Goal: Task Accomplishment & Management: Complete application form

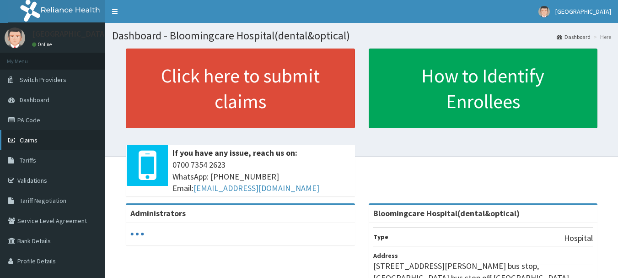
click at [37, 135] on link "Claims" at bounding box center [52, 140] width 105 height 20
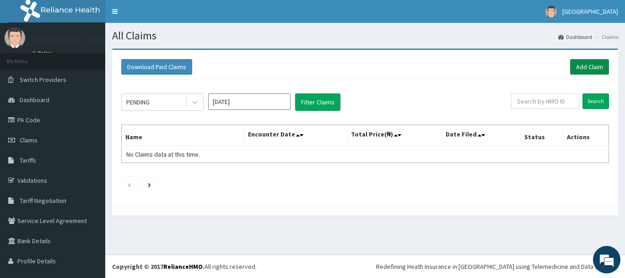
click at [577, 62] on link "Add Claim" at bounding box center [589, 67] width 39 height 16
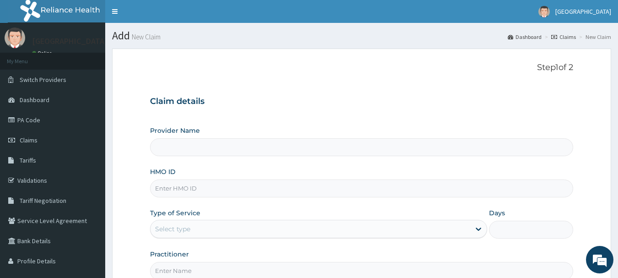
click at [174, 187] on input "HMO ID" at bounding box center [361, 188] width 423 height 18
type input "Bloomingcare Hospital(dental&optical)"
paste input "NBC/10144/C"
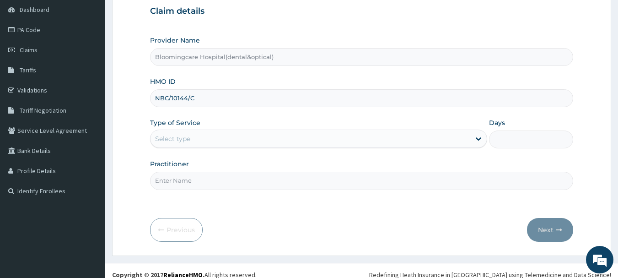
scroll to position [98, 0]
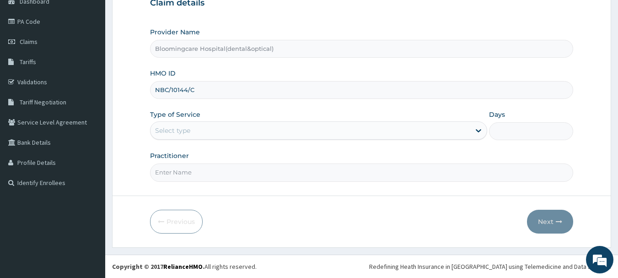
type input "NBC/10144/C"
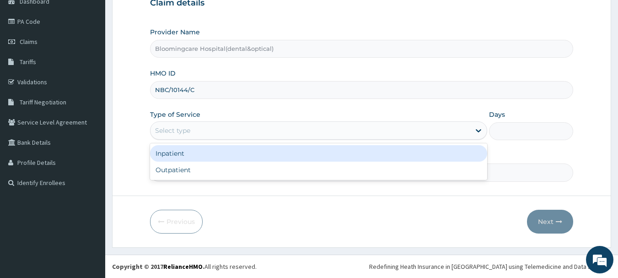
click at [220, 128] on div "Select type" at bounding box center [310, 130] width 320 height 15
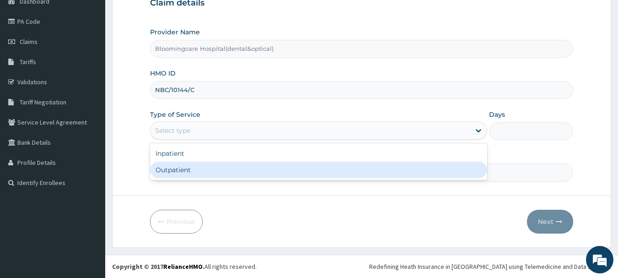
drag, startPoint x: 213, startPoint y: 171, endPoint x: 261, endPoint y: 156, distance: 50.8
click at [216, 170] on div "Outpatient" at bounding box center [318, 169] width 337 height 16
type input "1"
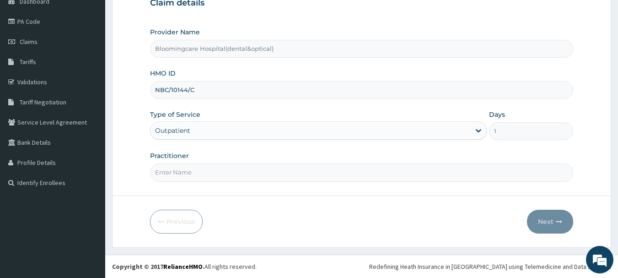
click at [189, 173] on input "Practitioner" at bounding box center [361, 172] width 423 height 18
click at [198, 171] on input "Practitioner" at bounding box center [361, 172] width 423 height 18
type input "Dr Agbaje Abdullahi"
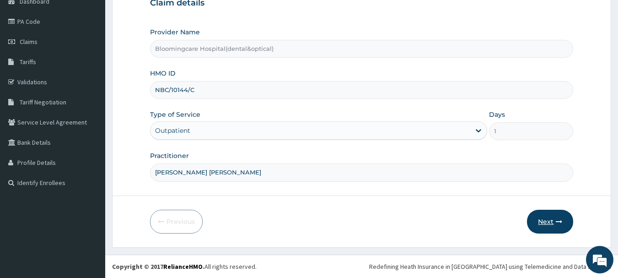
click at [553, 220] on button "Next" at bounding box center [550, 221] width 46 height 24
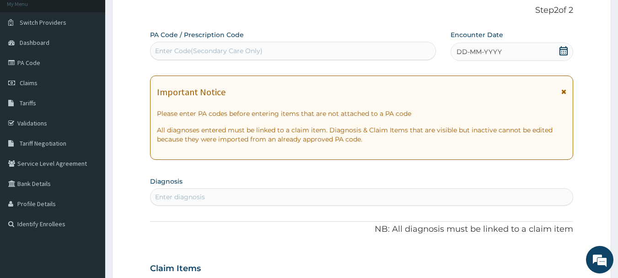
scroll to position [53, 0]
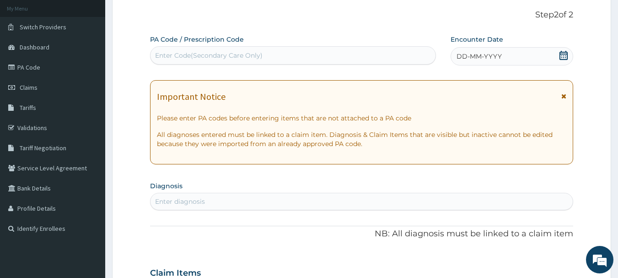
click at [217, 53] on div "Enter Code(Secondary Care Only)" at bounding box center [208, 55] width 107 height 9
type input "PA/BDE83A"
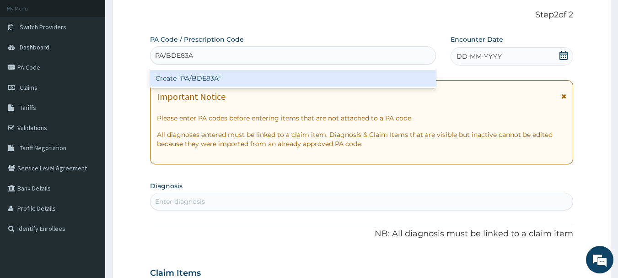
click at [227, 78] on div "Create "PA/BDE83A"" at bounding box center [293, 78] width 286 height 16
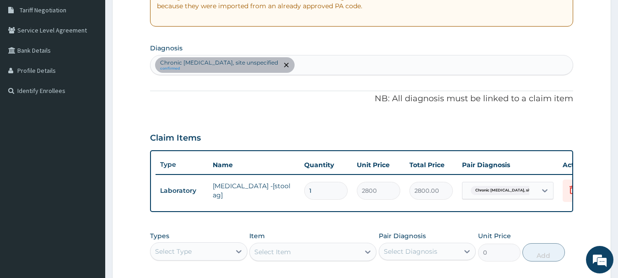
scroll to position [194, 0]
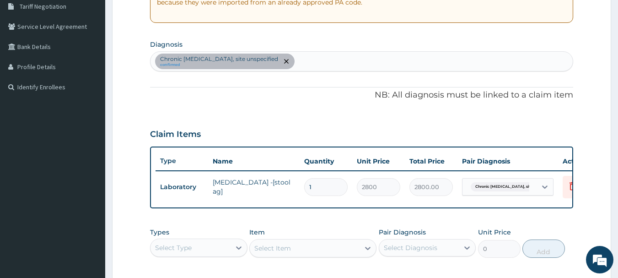
click at [311, 62] on div "Chronic peptic ulcer, site unspecified confirmed" at bounding box center [361, 61] width 422 height 19
type input "B"
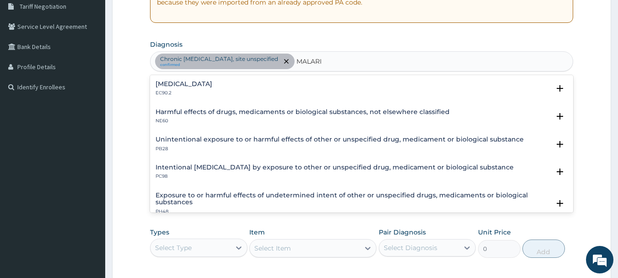
type input "MALARIA"
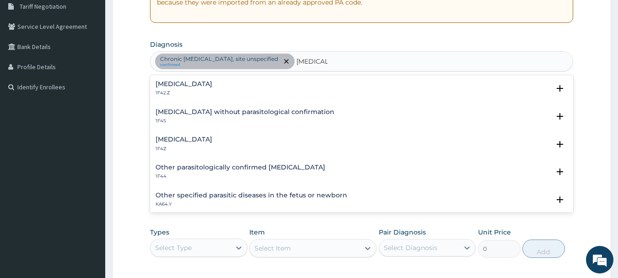
click at [224, 140] on div "Malaria, unspecified 1F4Z" at bounding box center [361, 144] width 412 height 16
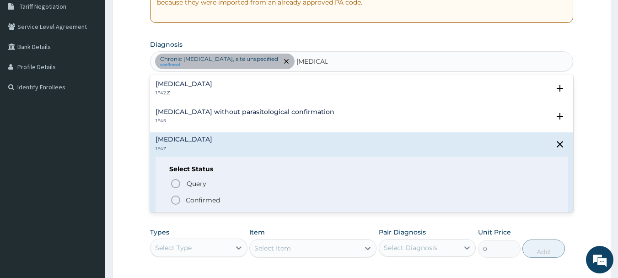
click at [175, 199] on icon "status option filled" at bounding box center [175, 199] width 11 height 11
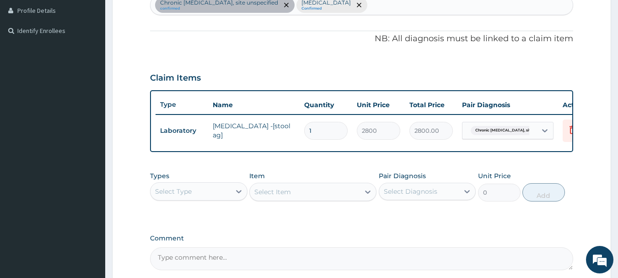
scroll to position [331, 0]
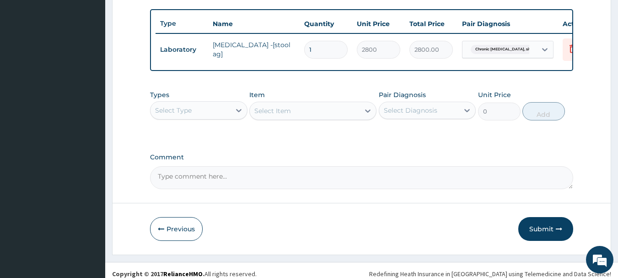
click at [196, 116] on div "Select Type" at bounding box center [190, 110] width 80 height 15
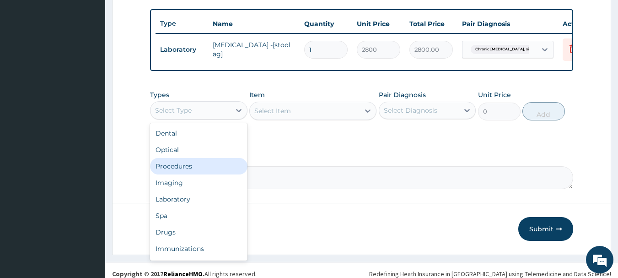
drag, startPoint x: 187, startPoint y: 172, endPoint x: 198, endPoint y: 170, distance: 11.6
click at [187, 172] on div "Procedures" at bounding box center [198, 166] width 97 height 16
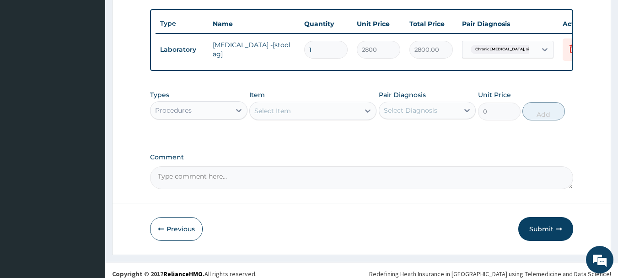
click at [318, 118] on div "Select Item" at bounding box center [305, 110] width 110 height 15
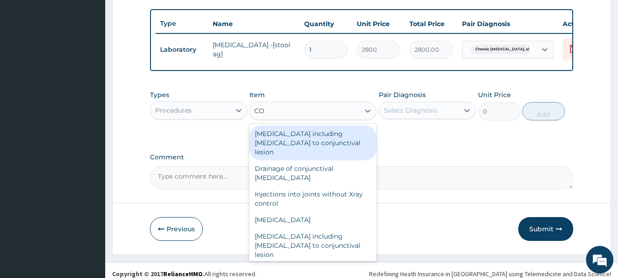
type input "C"
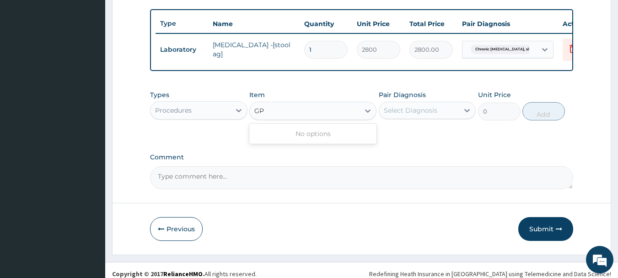
type input "G"
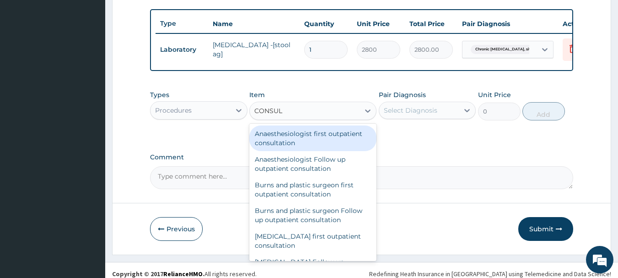
type input "CONSULT"
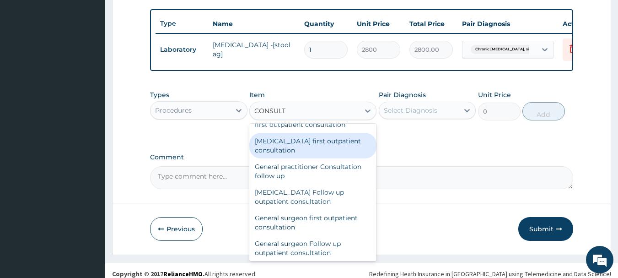
scroll to position [594, 0]
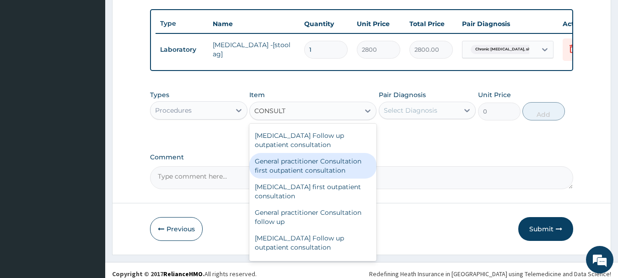
click at [348, 171] on div "General practitioner Consultation first outpatient consultation" at bounding box center [312, 166] width 127 height 26
type input "3600"
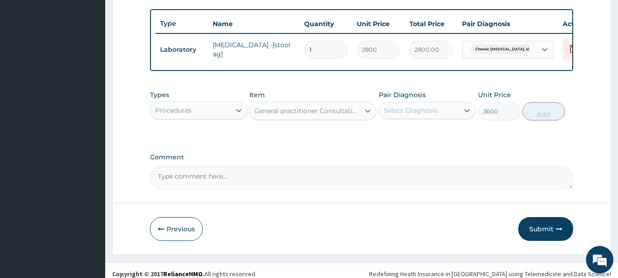
click at [436, 118] on div "Select Diagnosis" at bounding box center [419, 110] width 80 height 15
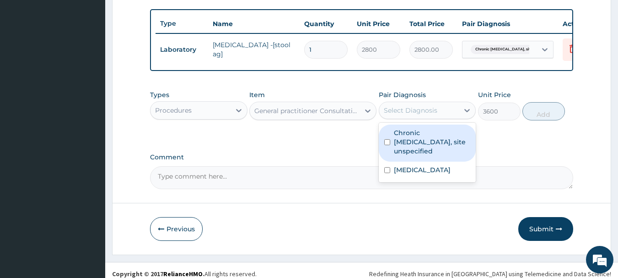
drag, startPoint x: 386, startPoint y: 141, endPoint x: 388, endPoint y: 150, distance: 9.2
click at [386, 142] on input "checkbox" at bounding box center [387, 142] width 6 height 6
checkbox input "true"
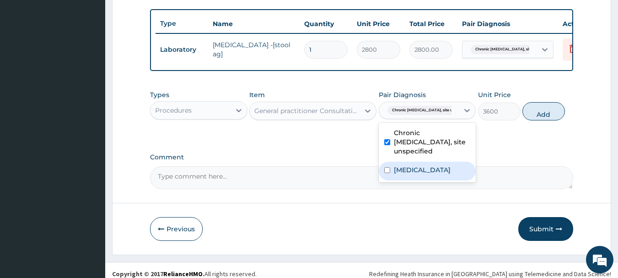
click at [385, 167] on input "checkbox" at bounding box center [387, 170] width 6 height 6
checkbox input "true"
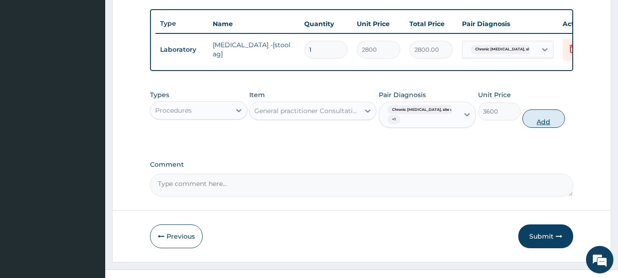
click at [532, 126] on button "Add" at bounding box center [543, 118] width 43 height 18
type input "0"
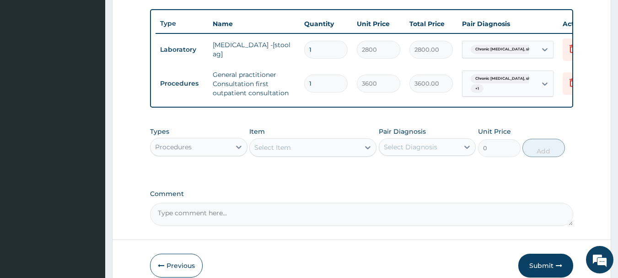
click at [190, 151] on div "Procedures" at bounding box center [173, 146] width 37 height 9
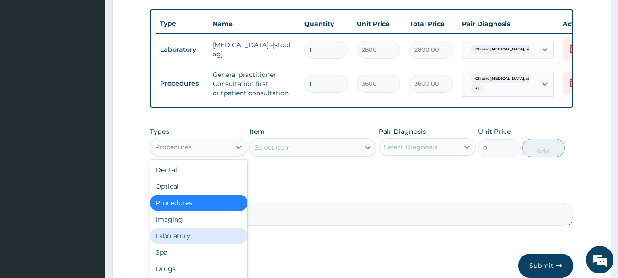
drag, startPoint x: 179, startPoint y: 242, endPoint x: 187, endPoint y: 228, distance: 16.2
click at [178, 239] on div "Laboratory" at bounding box center [198, 235] width 97 height 16
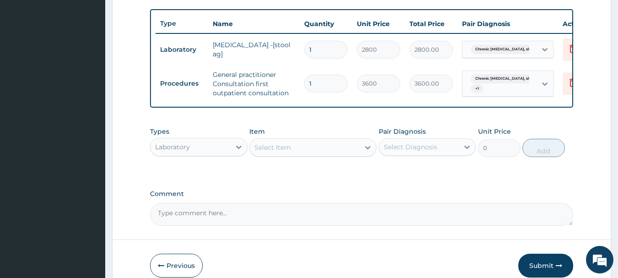
click at [282, 149] on div "Select Item" at bounding box center [305, 147] width 110 height 15
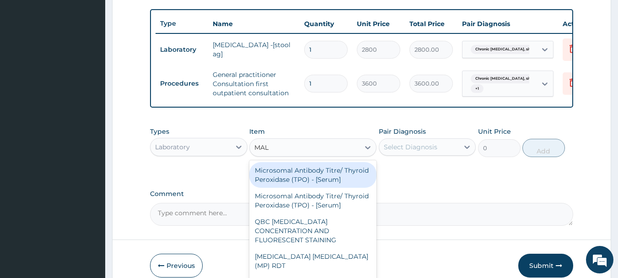
type input "MALA"
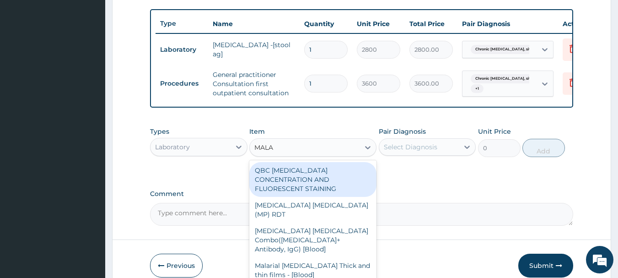
click at [304, 184] on div "QBC MALARIA CONCENTRATION AND FLUORESCENT STAINING" at bounding box center [312, 179] width 127 height 35
type input "2800"
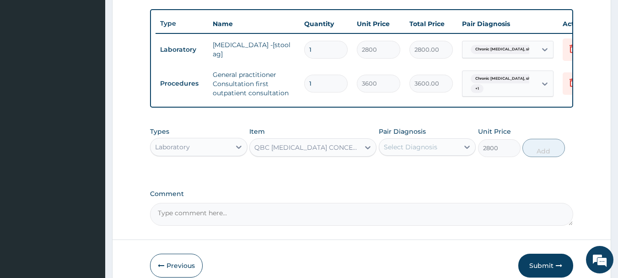
click at [422, 151] on div "Select Diagnosis" at bounding box center [410, 146] width 53 height 9
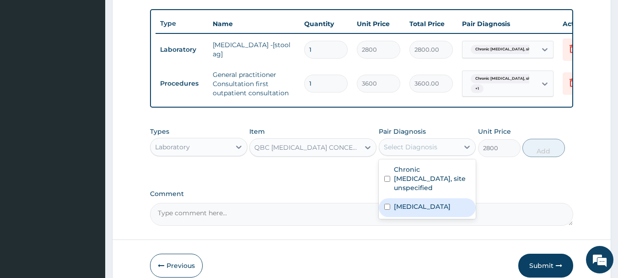
click at [386, 205] on input "checkbox" at bounding box center [387, 206] width 6 height 6
checkbox input "true"
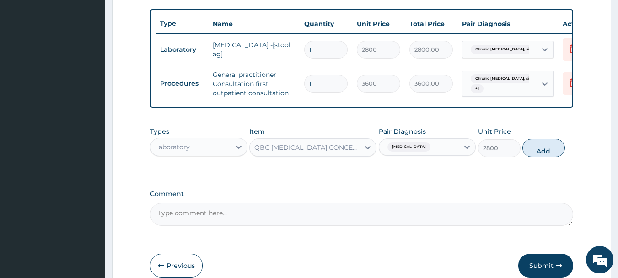
click at [546, 154] on button "Add" at bounding box center [543, 148] width 43 height 18
type input "0"
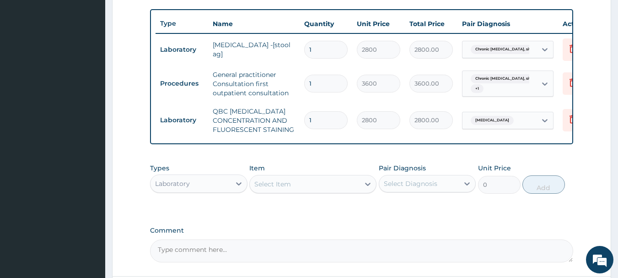
click at [281, 188] on div "Select Item" at bounding box center [272, 183] width 37 height 9
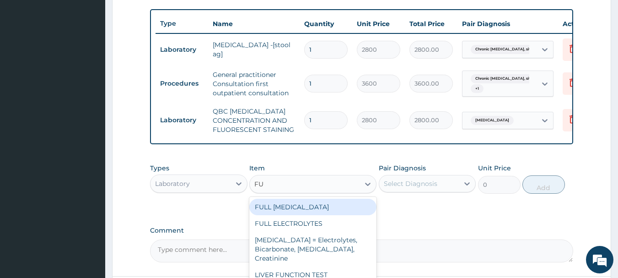
type input "F"
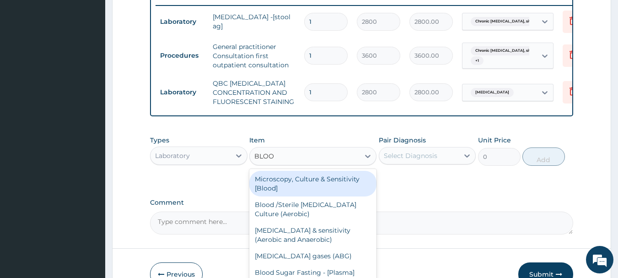
scroll to position [418, 0]
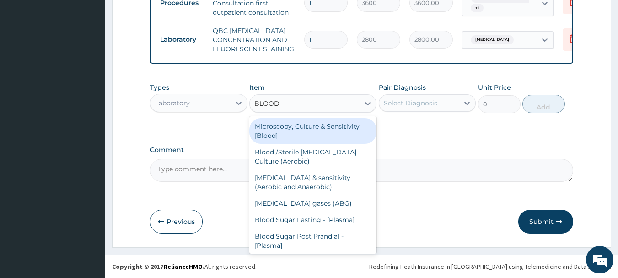
type input "BLOOD C"
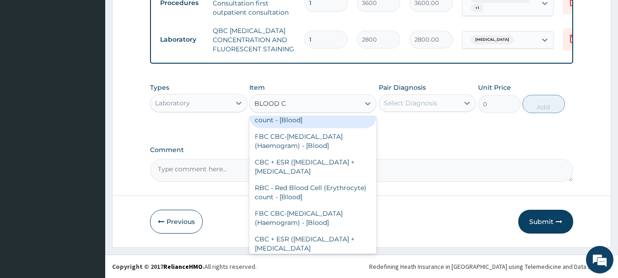
scroll to position [0, 0]
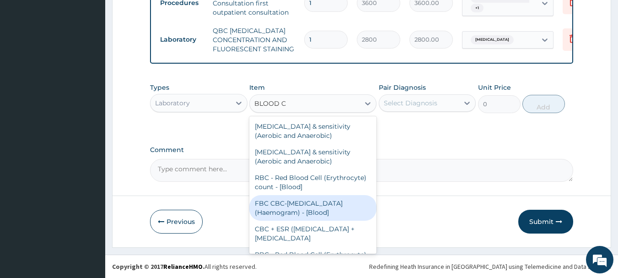
click at [326, 206] on div "FBC CBC-Complete Blood Count (Haemogram) - [Blood]" at bounding box center [312, 208] width 127 height 26
type input "4200"
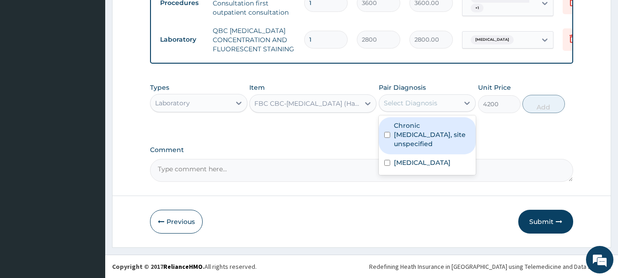
click at [441, 103] on div "Select Diagnosis" at bounding box center [419, 103] width 80 height 15
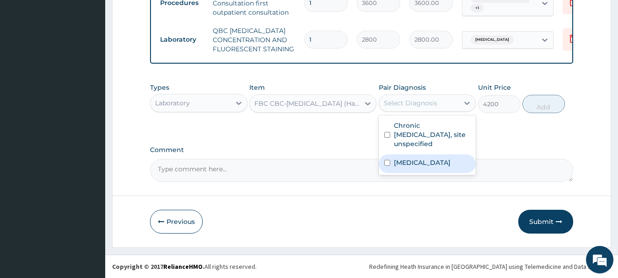
click at [385, 160] on input "checkbox" at bounding box center [387, 163] width 6 height 6
checkbox input "true"
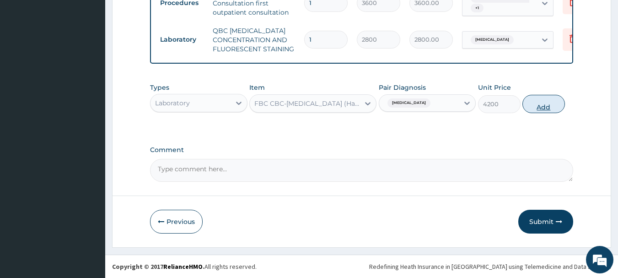
click at [548, 105] on button "Add" at bounding box center [543, 104] width 43 height 18
type input "0"
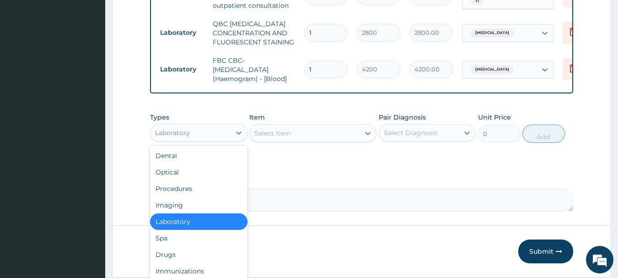
click at [220, 140] on div "Laboratory" at bounding box center [190, 132] width 80 height 15
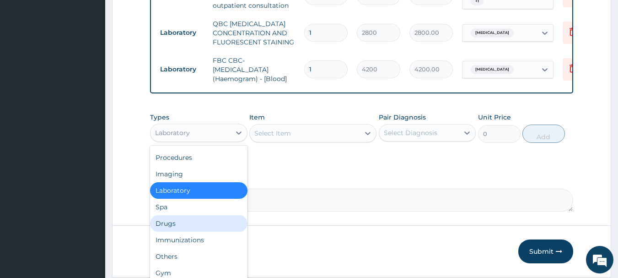
click at [166, 231] on div "Drugs" at bounding box center [198, 223] width 97 height 16
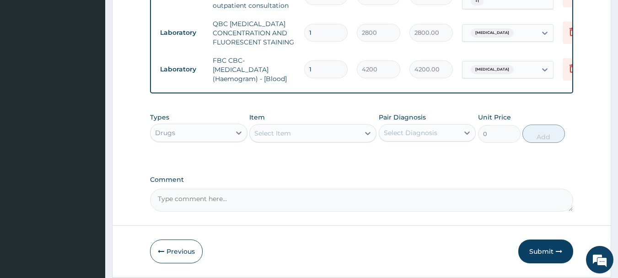
click at [277, 138] on div "Select Item" at bounding box center [272, 132] width 37 height 9
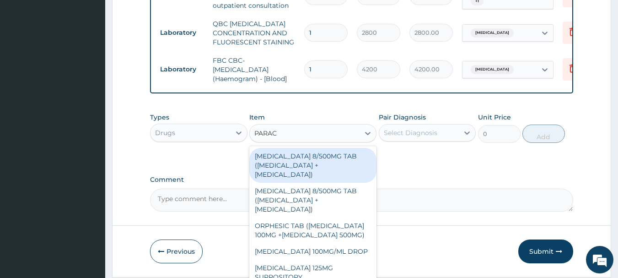
type input "PARACE"
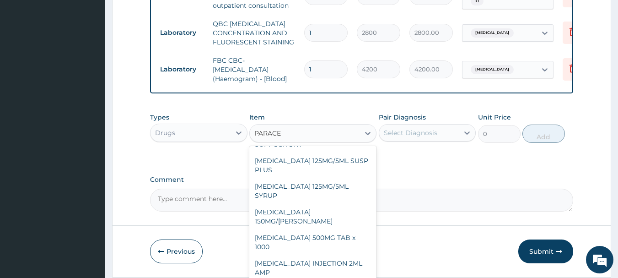
scroll to position [137, 0]
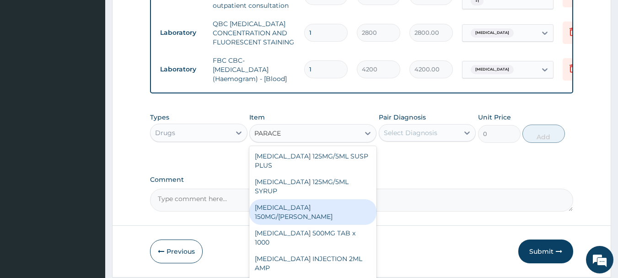
click at [318, 215] on div "PARACETAMOL 150MG/ML VIAL" at bounding box center [312, 212] width 127 height 26
type input "724.5"
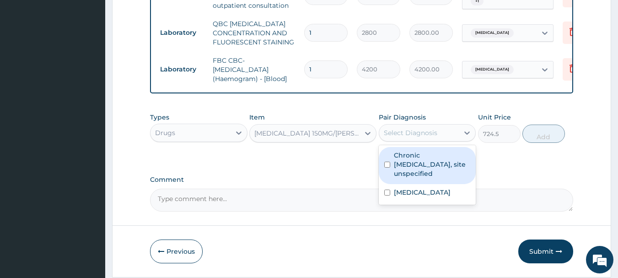
click at [427, 137] on div "Select Diagnosis" at bounding box center [410, 132] width 53 height 9
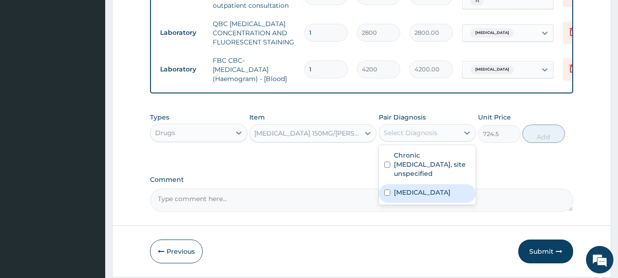
click at [387, 190] on input "checkbox" at bounding box center [387, 192] width 6 height 6
checkbox input "true"
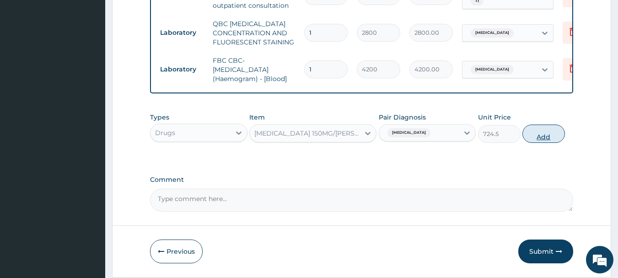
click at [543, 139] on button "Add" at bounding box center [543, 133] width 43 height 18
type input "0"
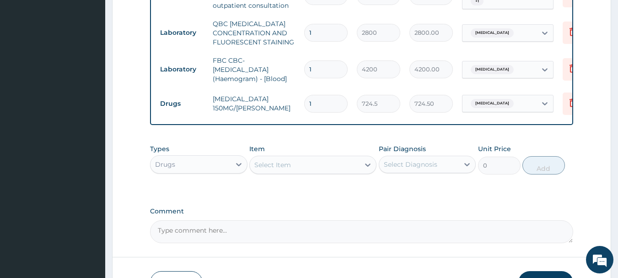
type input "0.00"
type input "4"
type input "2898.00"
type input "0.00"
type input "3"
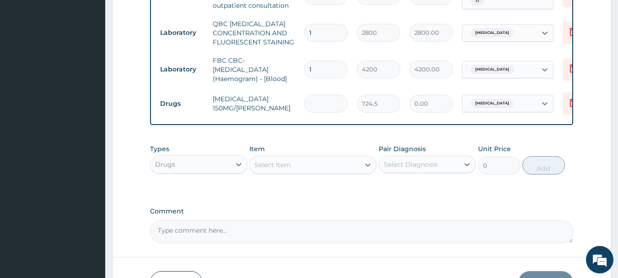
type input "2173.50"
type input "3"
click at [271, 169] on div "Select Item" at bounding box center [272, 164] width 37 height 9
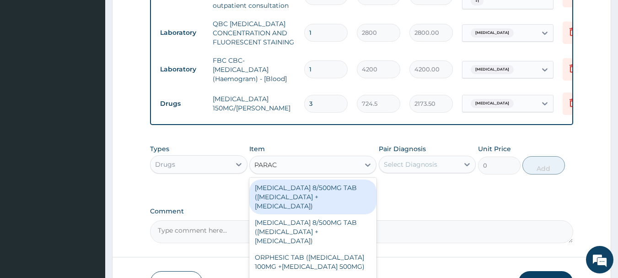
type input "PARACE"
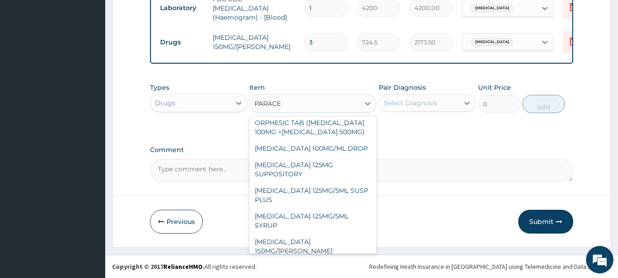
scroll to position [91, 0]
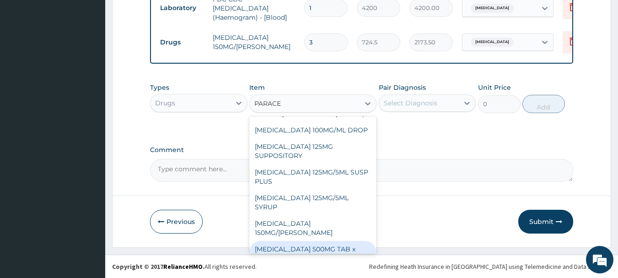
click at [292, 241] on div "PARACETAMOL 500MG TAB x 1000" at bounding box center [312, 254] width 127 height 26
type input "11.025"
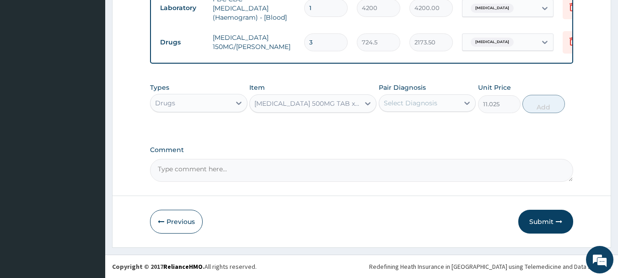
click at [419, 105] on div "Select Diagnosis" at bounding box center [410, 102] width 53 height 9
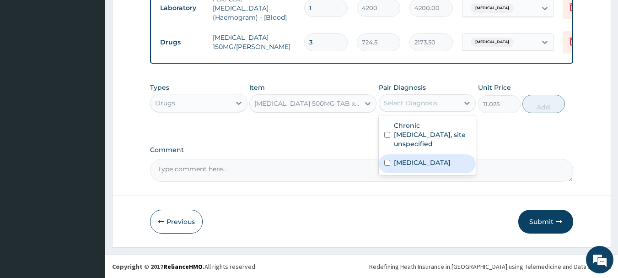
click at [385, 160] on input "checkbox" at bounding box center [387, 163] width 6 height 6
checkbox input "true"
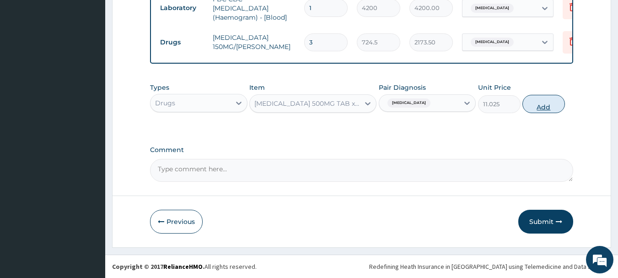
click at [548, 107] on button "Add" at bounding box center [543, 104] width 43 height 18
type input "0"
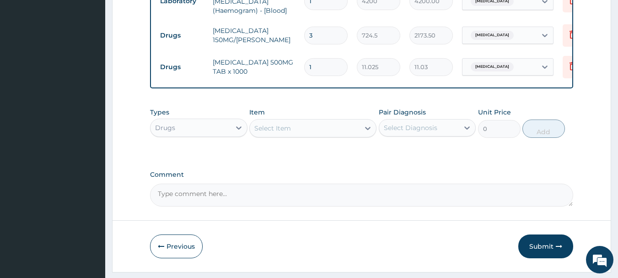
click at [325, 66] on input "1" at bounding box center [325, 67] width 43 height 18
type input "0.00"
type input "9"
type input "99.23"
type input "9"
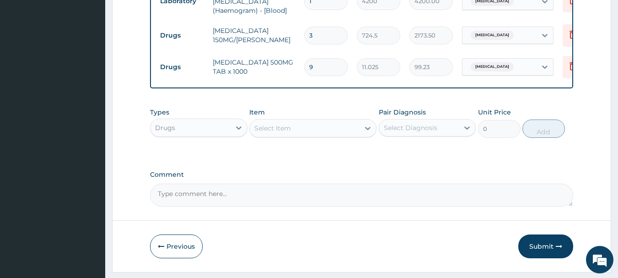
click at [272, 133] on div "Select Item" at bounding box center [272, 127] width 37 height 9
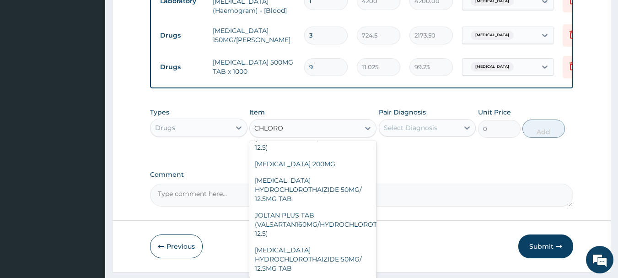
scroll to position [737, 0]
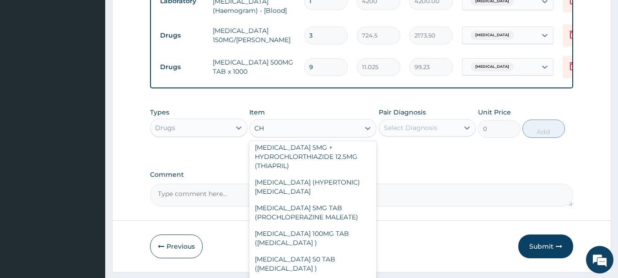
type input "C"
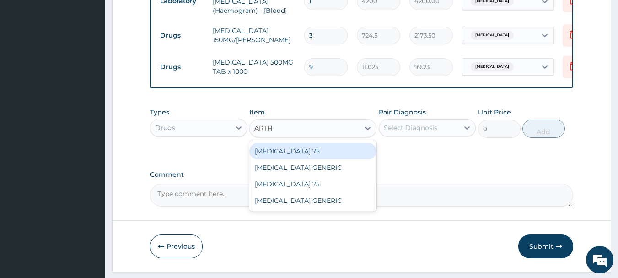
scroll to position [0, 0]
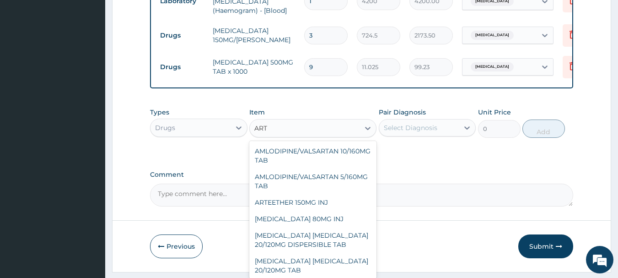
type input "ARTE"
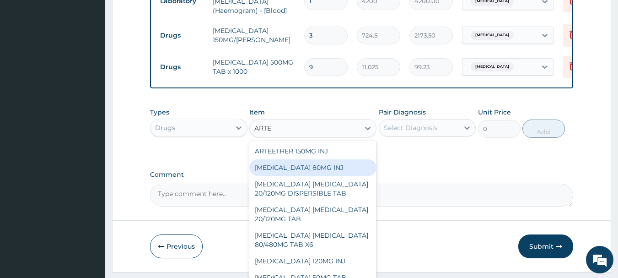
click at [322, 173] on div "ARTEMETHER 80MG INJ" at bounding box center [312, 167] width 127 height 16
type input "1400"
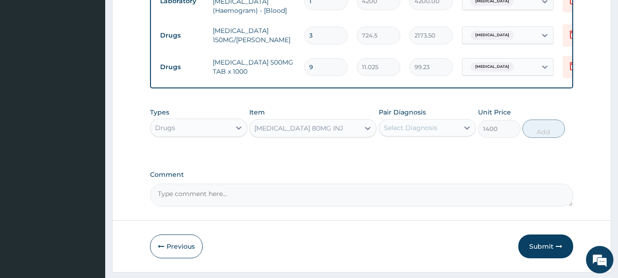
click at [422, 132] on div "Select Diagnosis" at bounding box center [410, 127] width 53 height 9
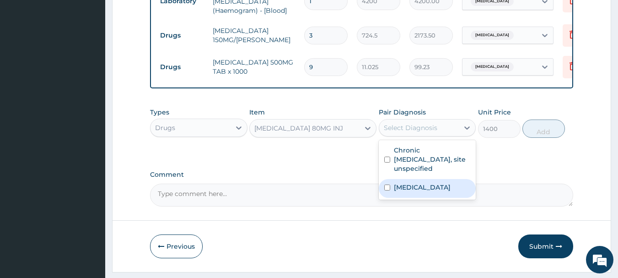
click at [385, 185] on input "checkbox" at bounding box center [387, 187] width 6 height 6
checkbox input "true"
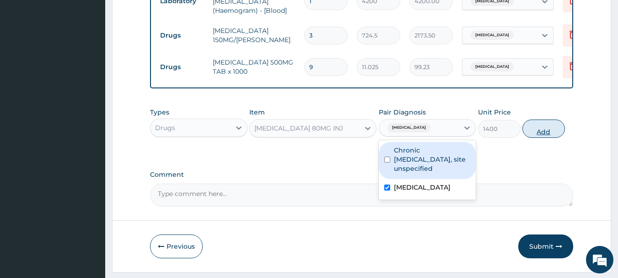
click at [538, 136] on button "Add" at bounding box center [543, 128] width 43 height 18
type input "0"
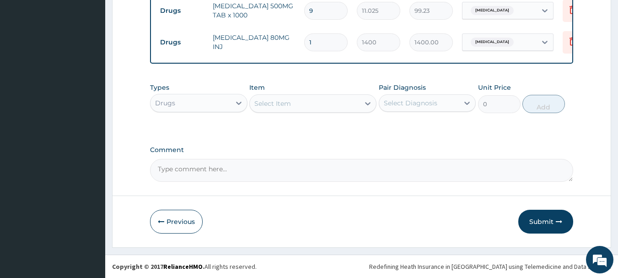
scroll to position [550, 0]
click at [539, 217] on button "Submit" at bounding box center [545, 221] width 55 height 24
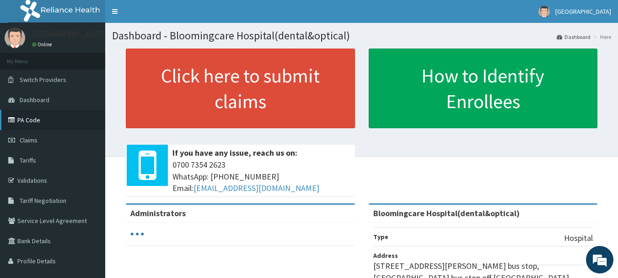
click at [31, 114] on link "PA Code" at bounding box center [52, 120] width 105 height 20
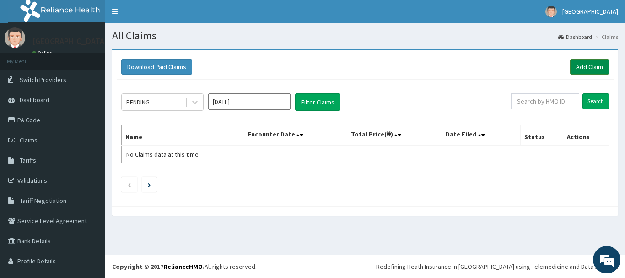
click at [578, 65] on link "Add Claim" at bounding box center [589, 67] width 39 height 16
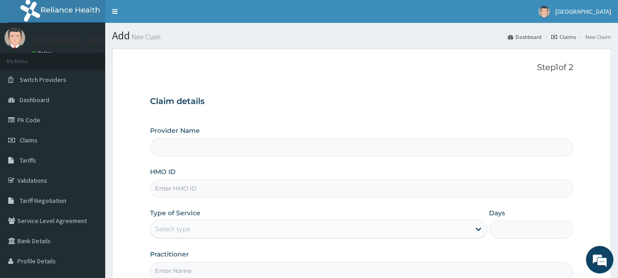
click at [191, 190] on input "HMO ID" at bounding box center [361, 188] width 423 height 18
type input "Bloomingcare Hospital(dental&optical)"
paste input "CYU/10278/B"
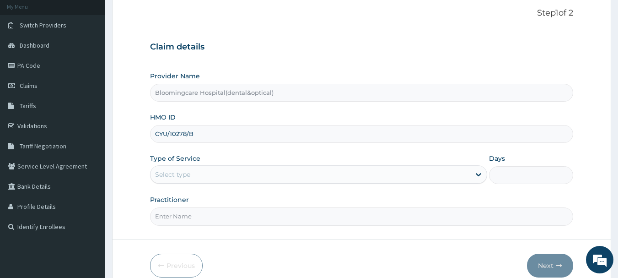
scroll to position [98, 0]
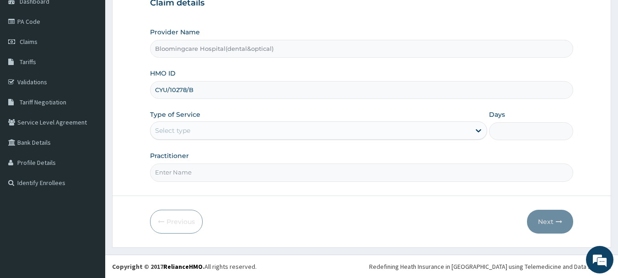
type input "CYU/10278/B"
click at [238, 127] on div "Select type" at bounding box center [310, 130] width 320 height 15
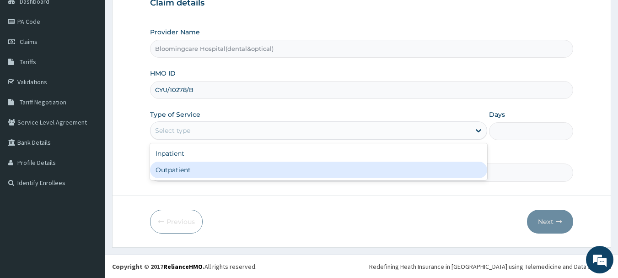
click at [189, 166] on div "Outpatient" at bounding box center [318, 169] width 337 height 16
type input "1"
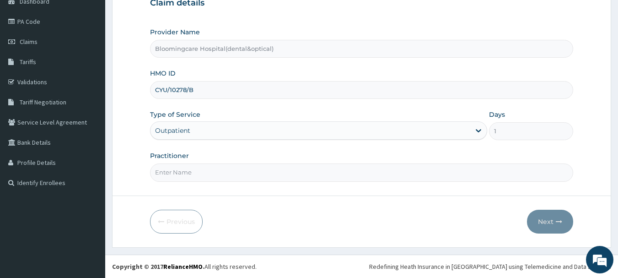
click at [175, 168] on input "Practitioner" at bounding box center [361, 172] width 423 height 18
type input "[PERSON_NAME] [PERSON_NAME]"
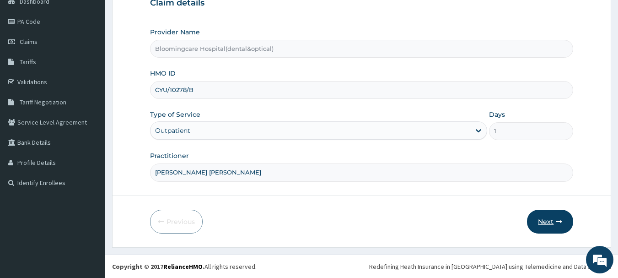
click at [543, 217] on button "Next" at bounding box center [550, 221] width 46 height 24
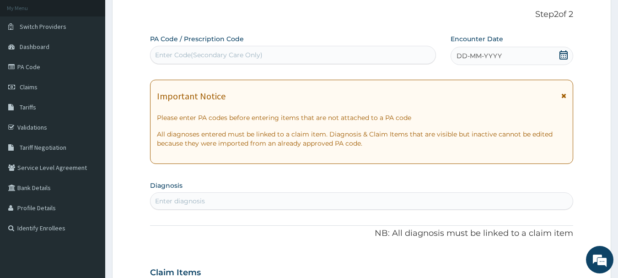
scroll to position [7, 0]
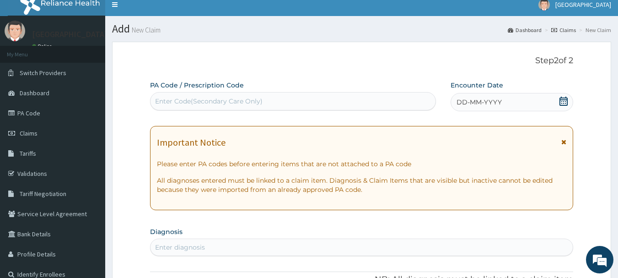
click at [191, 97] on div "Enter Code(Secondary Care Only)" at bounding box center [208, 100] width 107 height 9
type input "PA/B4B0B8"
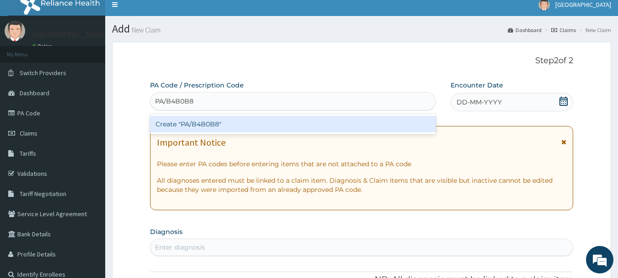
click at [360, 127] on div "Create "PA/B4B0B8"" at bounding box center [293, 124] width 286 height 16
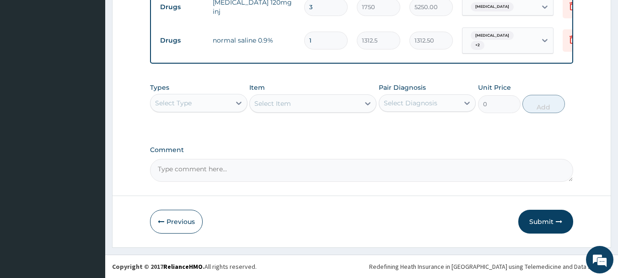
scroll to position [483, 0]
click at [207, 102] on div "Select Type" at bounding box center [190, 103] width 80 height 15
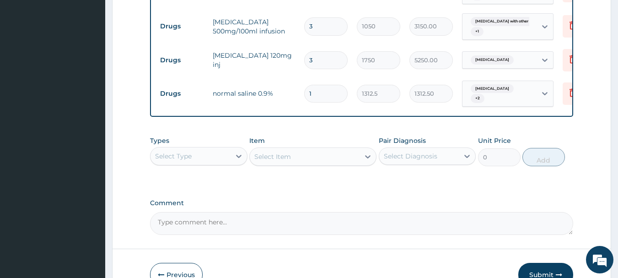
scroll to position [437, 0]
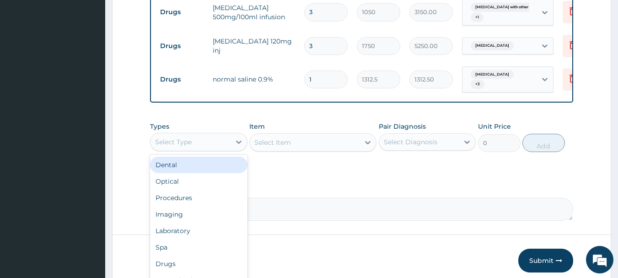
click at [203, 145] on div "Select Type" at bounding box center [190, 141] width 80 height 15
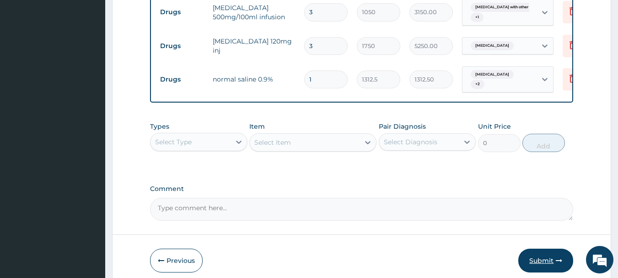
scroll to position [483, 0]
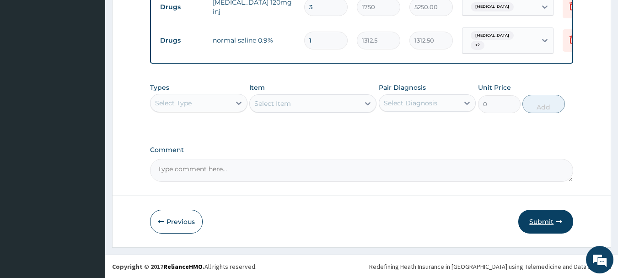
click at [542, 220] on button "Submit" at bounding box center [545, 221] width 55 height 24
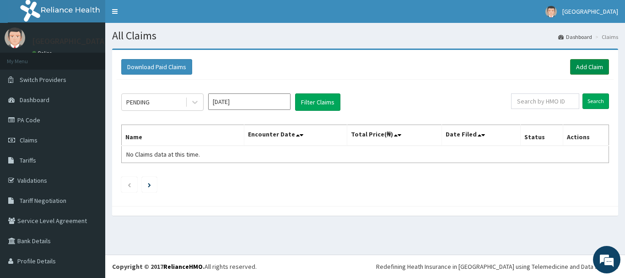
click at [571, 66] on link "Add Claim" at bounding box center [589, 67] width 39 height 16
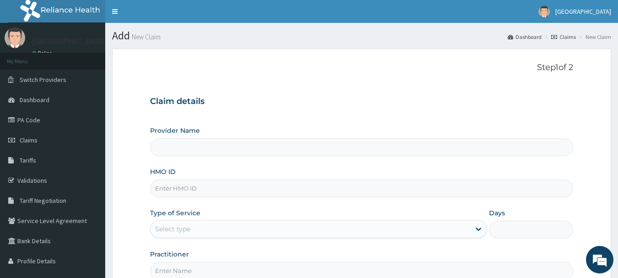
type input "Bloomingcare Hospital(dental&optical)"
click at [190, 187] on input "HMO ID" at bounding box center [361, 188] width 423 height 18
paste input "CYU/10278/B"
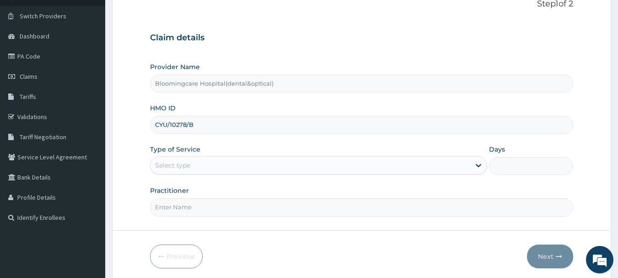
scroll to position [98, 0]
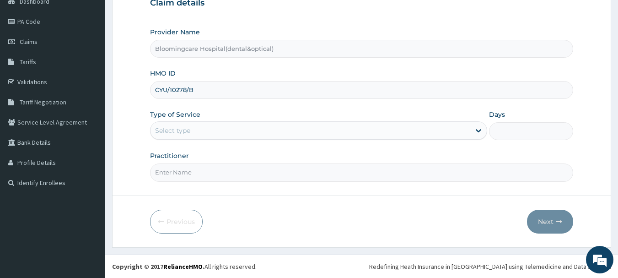
type input "CYU/10278/B"
click at [220, 128] on div "Select type" at bounding box center [310, 130] width 320 height 15
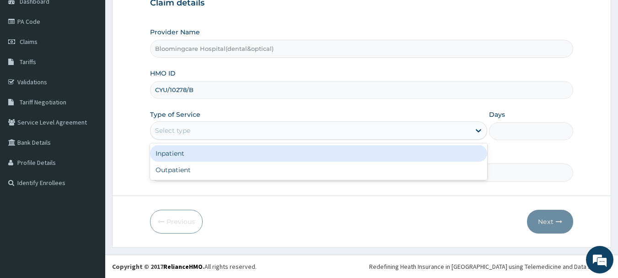
click at [210, 156] on div "Inpatient" at bounding box center [318, 153] width 337 height 16
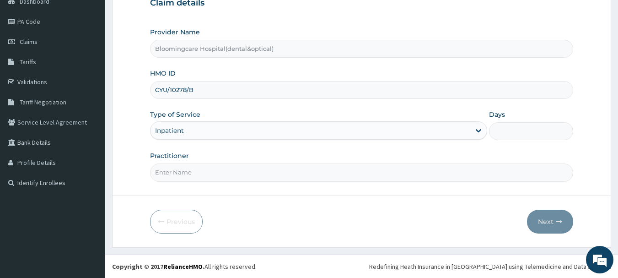
click at [508, 130] on input "Days" at bounding box center [531, 131] width 84 height 18
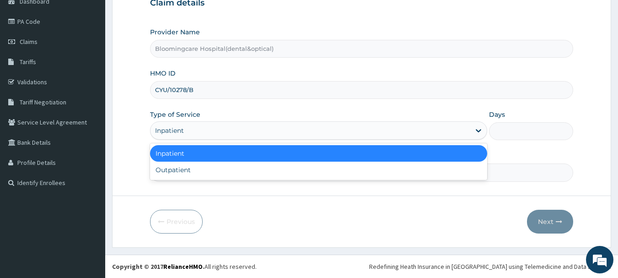
click at [433, 131] on div "Inpatient" at bounding box center [310, 130] width 320 height 15
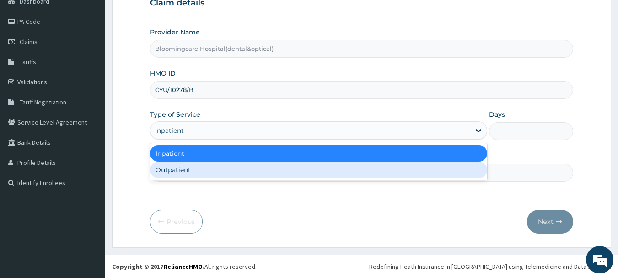
click at [281, 167] on div "Outpatient" at bounding box center [318, 169] width 337 height 16
type input "1"
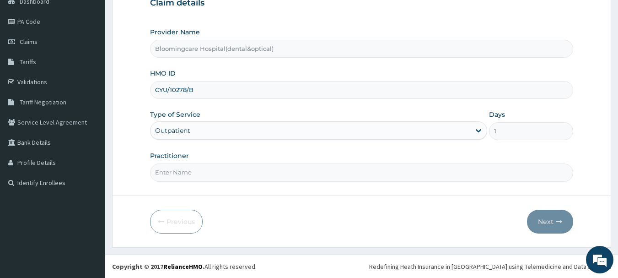
click at [215, 170] on input "Practitioner" at bounding box center [361, 172] width 423 height 18
type input "Dr Agbaje Abdullahi"
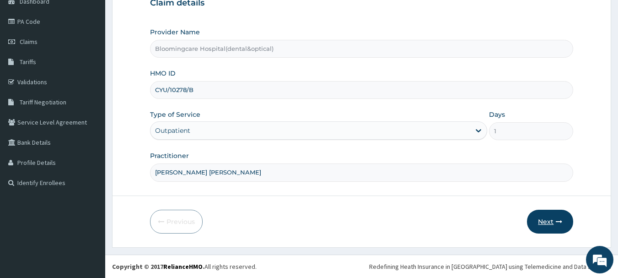
click at [547, 220] on button "Next" at bounding box center [550, 221] width 46 height 24
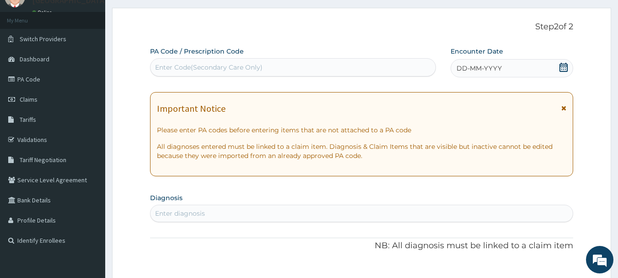
scroll to position [0, 0]
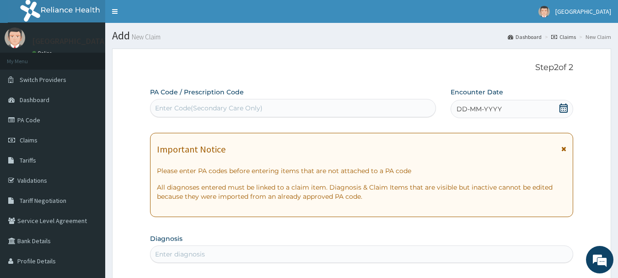
click at [203, 104] on div "Enter Code(Secondary Care Only)" at bounding box center [208, 107] width 107 height 9
type input "PA/544535"
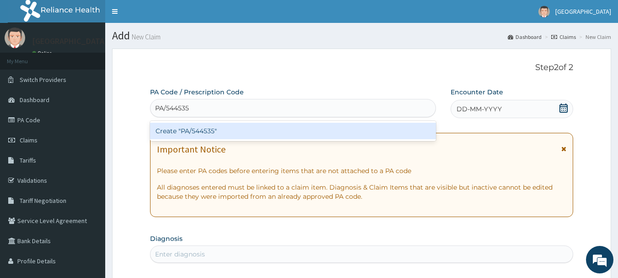
click at [214, 129] on div "Create "PA/544535"" at bounding box center [293, 131] width 286 height 16
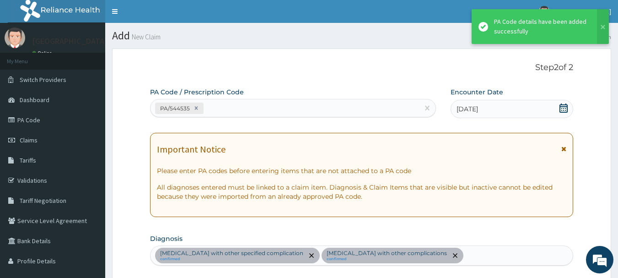
scroll to position [350, 0]
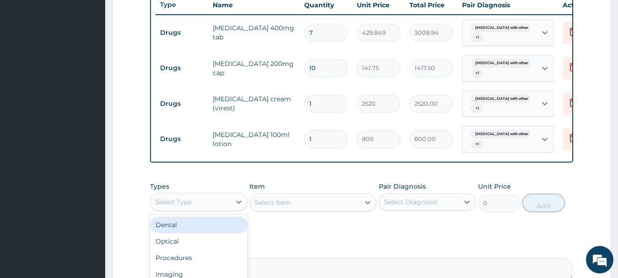
drag, startPoint x: 217, startPoint y: 207, endPoint x: 215, endPoint y: 211, distance: 4.7
click at [216, 207] on div "Select Type" at bounding box center [190, 201] width 80 height 15
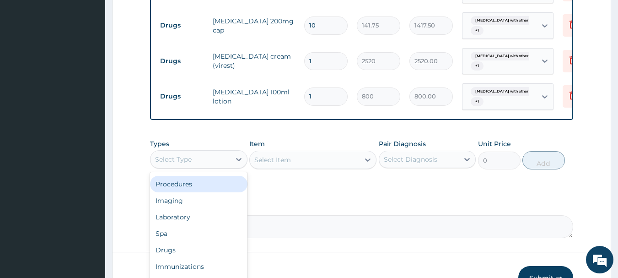
scroll to position [441, 0]
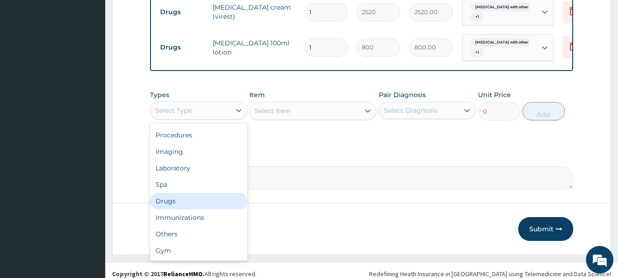
click at [186, 209] on div "Drugs" at bounding box center [198, 200] width 97 height 16
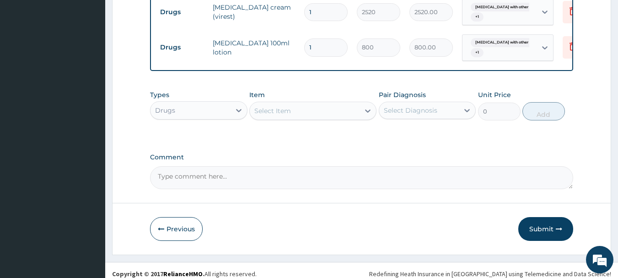
click at [306, 118] on div "Select Item" at bounding box center [305, 110] width 110 height 15
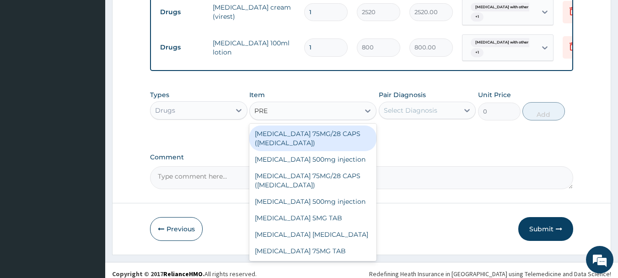
type input "PRED"
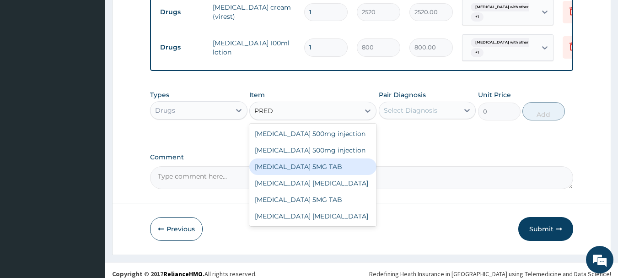
drag, startPoint x: 305, startPoint y: 192, endPoint x: 310, endPoint y: 194, distance: 4.9
click at [309, 175] on div "[MEDICAL_DATA] 5MG TAB" at bounding box center [312, 166] width 127 height 16
type input "52.5"
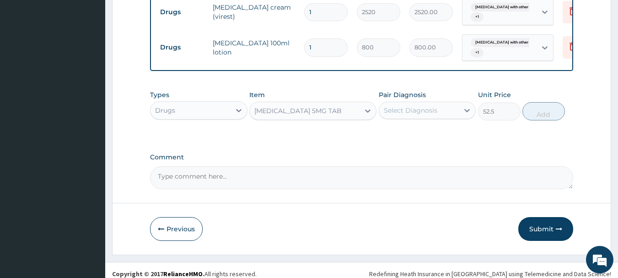
click at [422, 115] on div "Select Diagnosis" at bounding box center [410, 110] width 53 height 9
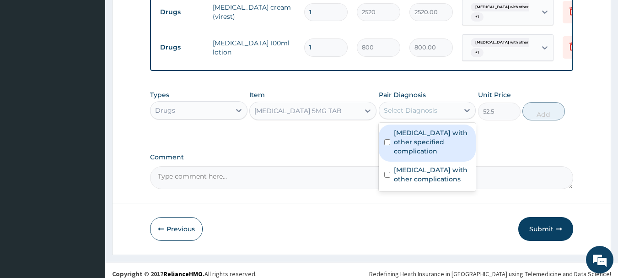
click at [387, 145] on input "checkbox" at bounding box center [387, 142] width 6 height 6
checkbox input "true"
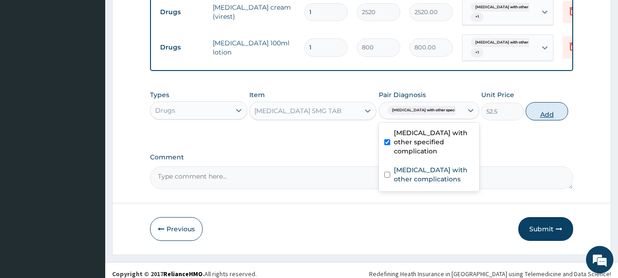
click at [542, 120] on button "Add" at bounding box center [546, 111] width 43 height 18
type input "0"
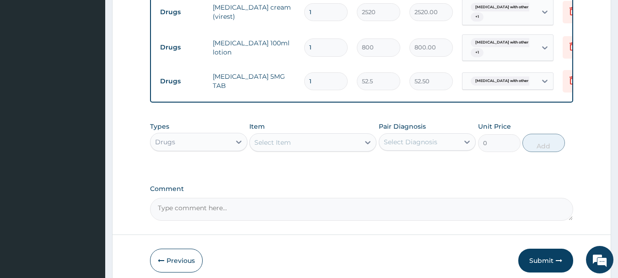
click at [328, 86] on input "1" at bounding box center [325, 81] width 43 height 18
type input "10"
type input "525.00"
type input "10"
click at [282, 147] on div "Select Item" at bounding box center [272, 142] width 37 height 9
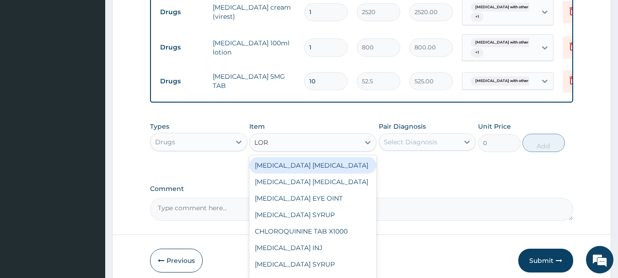
type input "LORA"
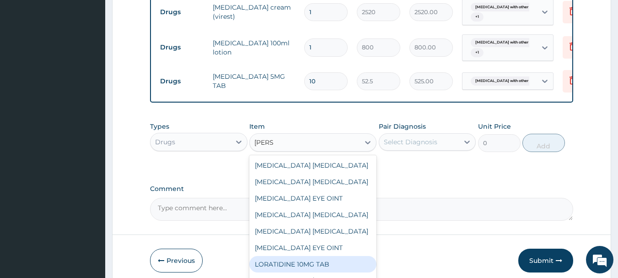
click at [295, 271] on div "LORATIDINE 10MG TAB" at bounding box center [312, 264] width 127 height 16
type input "52.5"
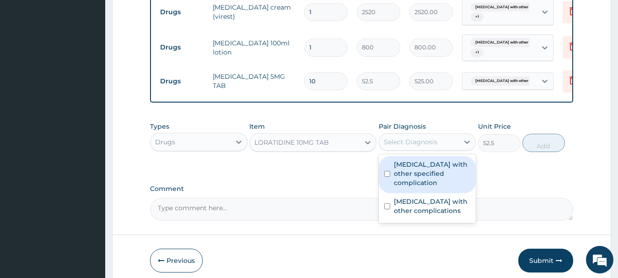
click at [387, 146] on div "Select Diagnosis" at bounding box center [410, 141] width 53 height 9
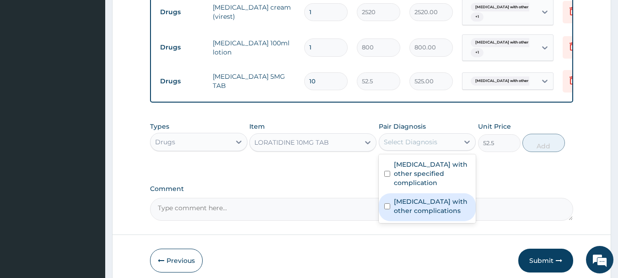
drag, startPoint x: 388, startPoint y: 203, endPoint x: 388, endPoint y: 181, distance: 22.4
click at [388, 195] on div "Measles with other complications" at bounding box center [427, 207] width 97 height 28
checkbox input "true"
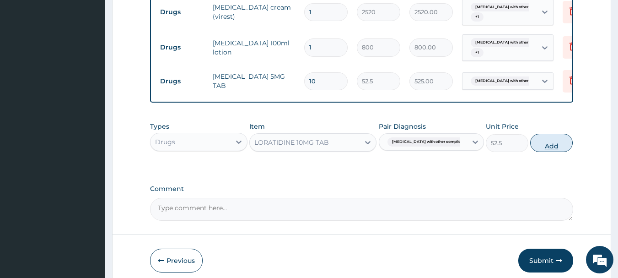
click at [541, 150] on button "Add" at bounding box center [551, 143] width 43 height 18
type input "0"
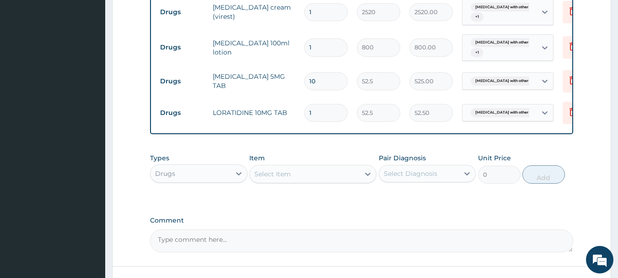
click at [315, 108] on input "1" at bounding box center [325, 113] width 43 height 18
type input "10"
type input "525.00"
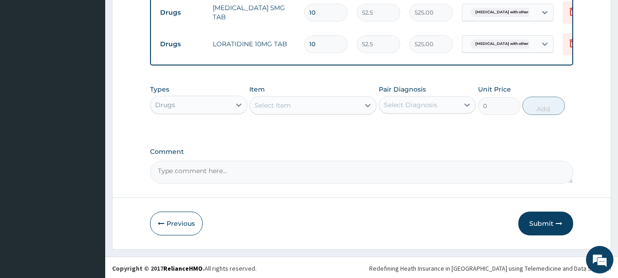
scroll to position [518, 0]
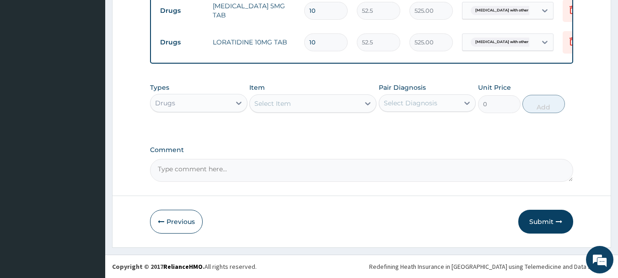
type input "10"
click at [272, 105] on div "Select Item" at bounding box center [272, 103] width 37 height 9
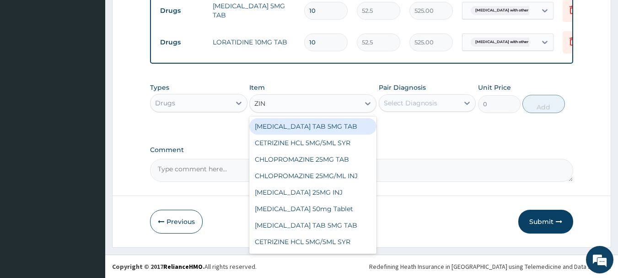
type input "ZINC"
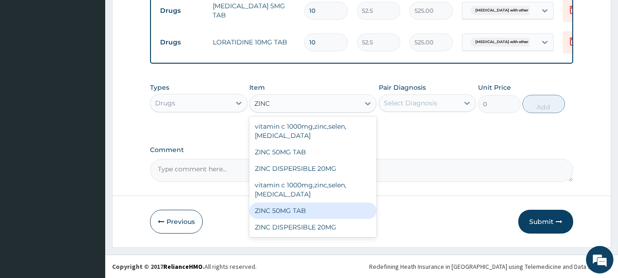
click at [299, 211] on div "ZINC 50MG TAB" at bounding box center [312, 210] width 127 height 16
type input "63"
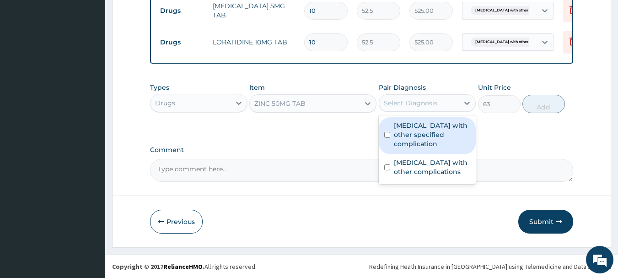
click at [411, 103] on div "Select Diagnosis" at bounding box center [410, 102] width 53 height 9
drag, startPoint x: 386, startPoint y: 132, endPoint x: 387, endPoint y: 138, distance: 6.5
click at [386, 135] on div "Varicella with other specified complication" at bounding box center [427, 135] width 97 height 37
checkbox input "true"
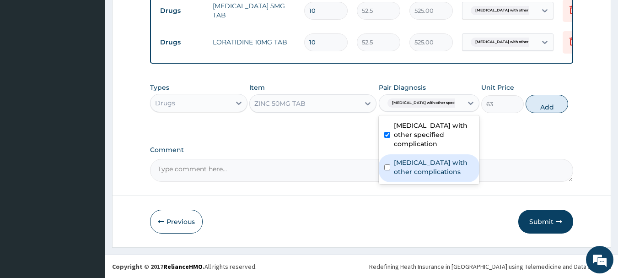
click at [385, 164] on input "checkbox" at bounding box center [387, 167] width 6 height 6
checkbox input "true"
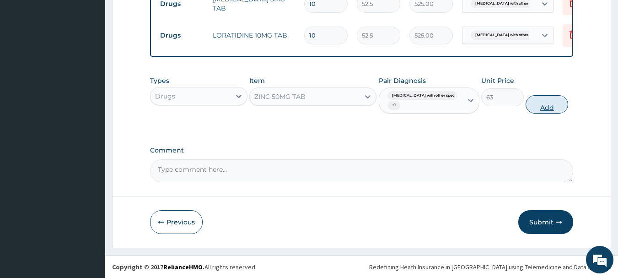
click at [532, 113] on button "Add" at bounding box center [546, 104] width 43 height 18
type input "0"
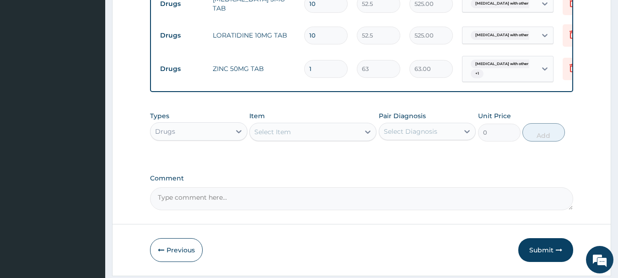
click at [327, 69] on input "1" at bounding box center [325, 69] width 43 height 18
type input "0.00"
type input "5"
type input "315.00"
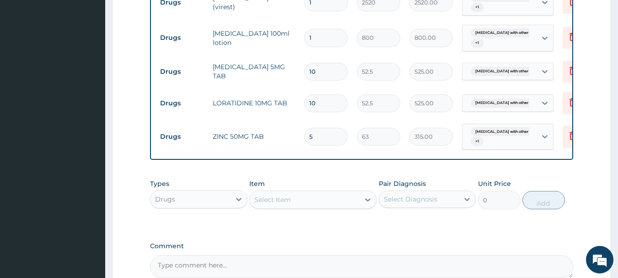
scroll to position [554, 0]
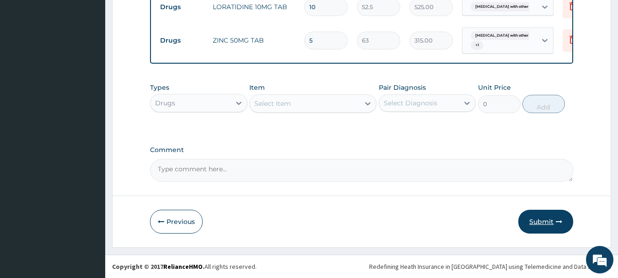
type input "5"
click at [548, 219] on button "Submit" at bounding box center [545, 221] width 55 height 24
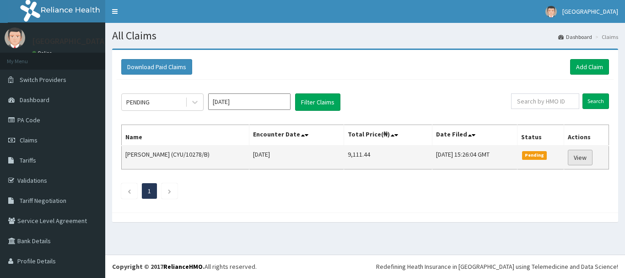
click at [567, 158] on link "View" at bounding box center [579, 158] width 25 height 16
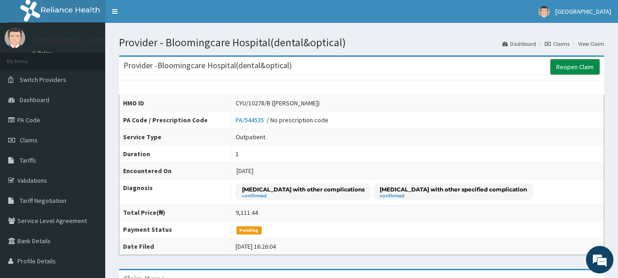
click at [571, 64] on link "Reopen Claim" at bounding box center [574, 67] width 49 height 16
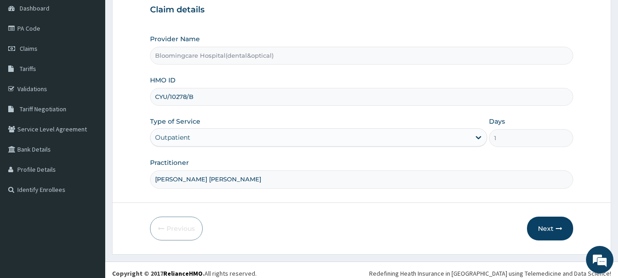
scroll to position [98, 0]
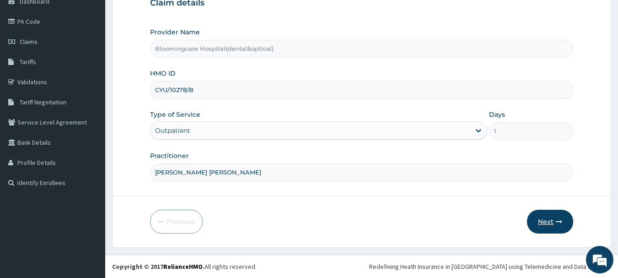
click at [537, 219] on button "Next" at bounding box center [550, 221] width 46 height 24
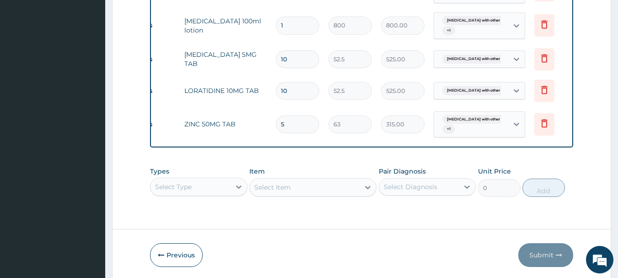
scroll to position [458, 0]
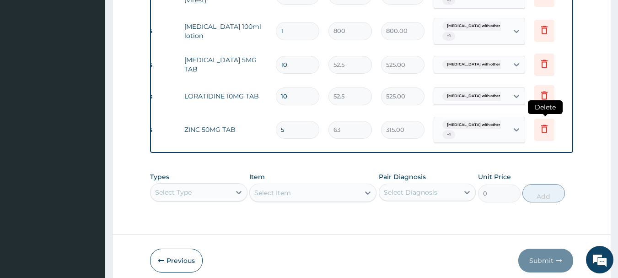
click at [540, 126] on icon at bounding box center [544, 128] width 11 height 11
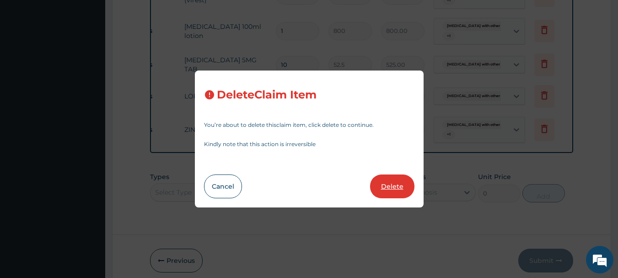
click at [394, 184] on button "Delete" at bounding box center [392, 186] width 44 height 24
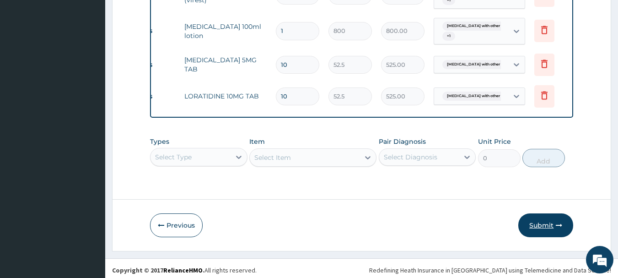
click at [544, 227] on button "Submit" at bounding box center [545, 225] width 55 height 24
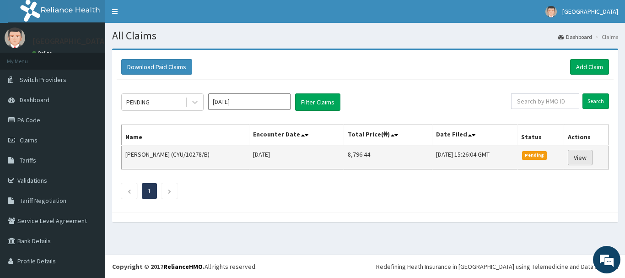
click at [568, 158] on link "View" at bounding box center [579, 158] width 25 height 16
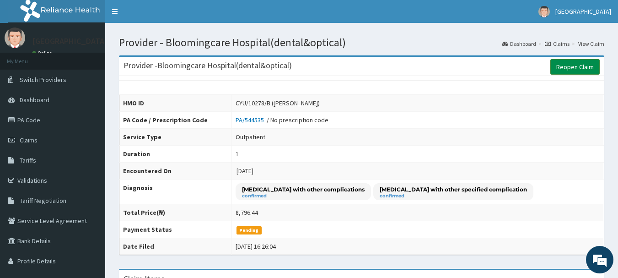
click at [578, 64] on link "Reopen Claim" at bounding box center [574, 67] width 49 height 16
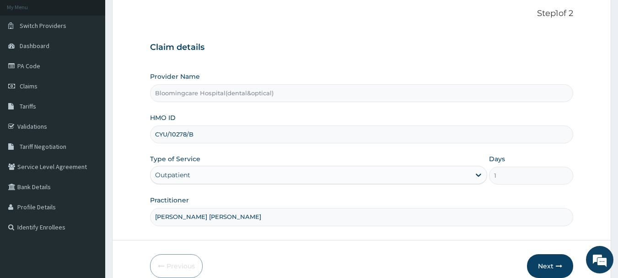
scroll to position [98, 0]
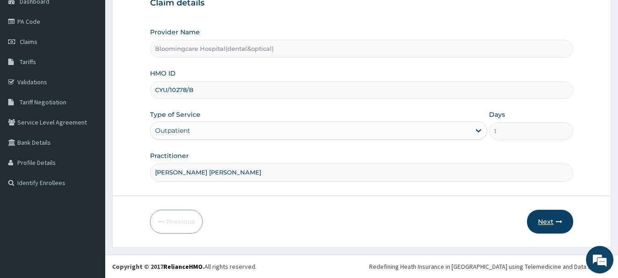
click at [539, 222] on button "Next" at bounding box center [550, 221] width 46 height 24
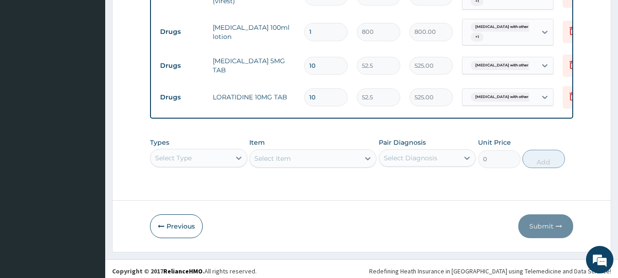
scroll to position [464, 0]
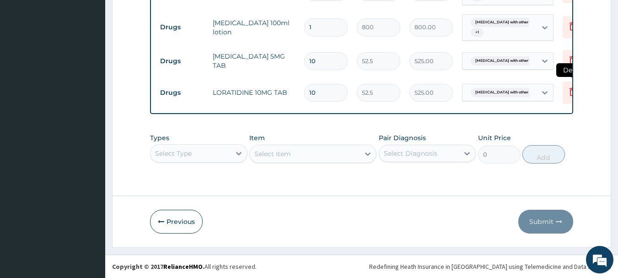
click at [569, 91] on icon at bounding box center [572, 91] width 11 height 11
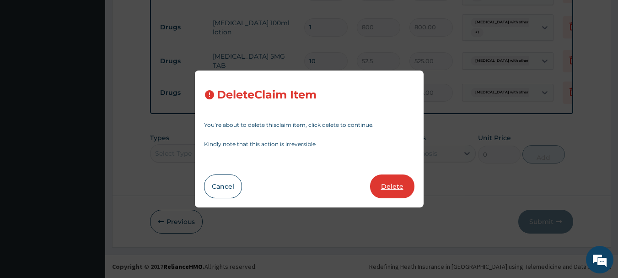
click at [390, 186] on button "Delete" at bounding box center [392, 186] width 44 height 24
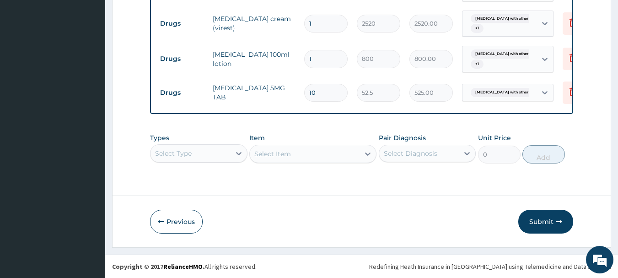
scroll to position [437, 0]
click at [568, 86] on icon at bounding box center [572, 91] width 11 height 11
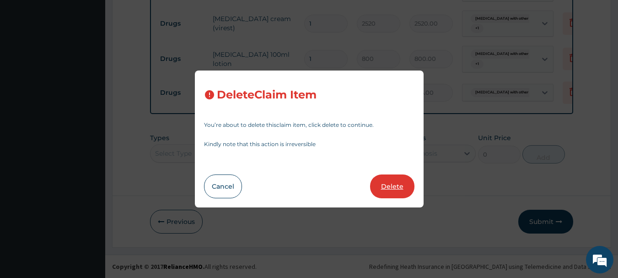
click at [401, 185] on button "Delete" at bounding box center [392, 186] width 44 height 24
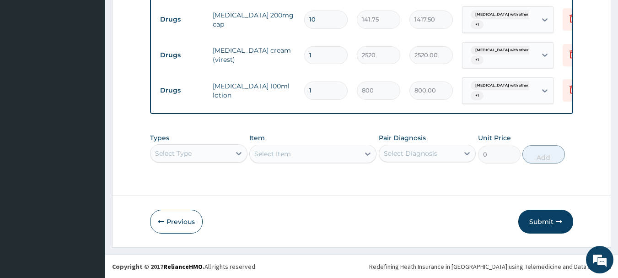
scroll to position [405, 0]
click at [537, 220] on button "Submit" at bounding box center [545, 221] width 55 height 24
